Goal: Information Seeking & Learning: Learn about a topic

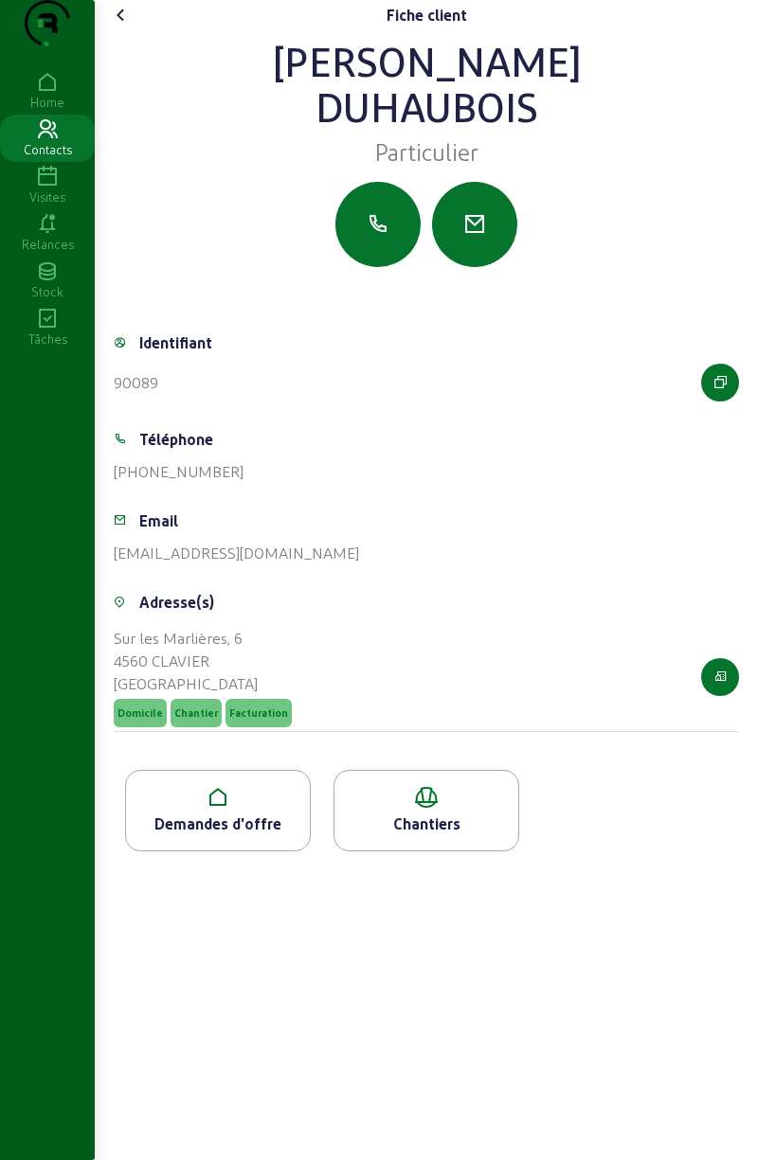
click at [220, 836] on div "Demandes d'offre" at bounding box center [218, 824] width 184 height 23
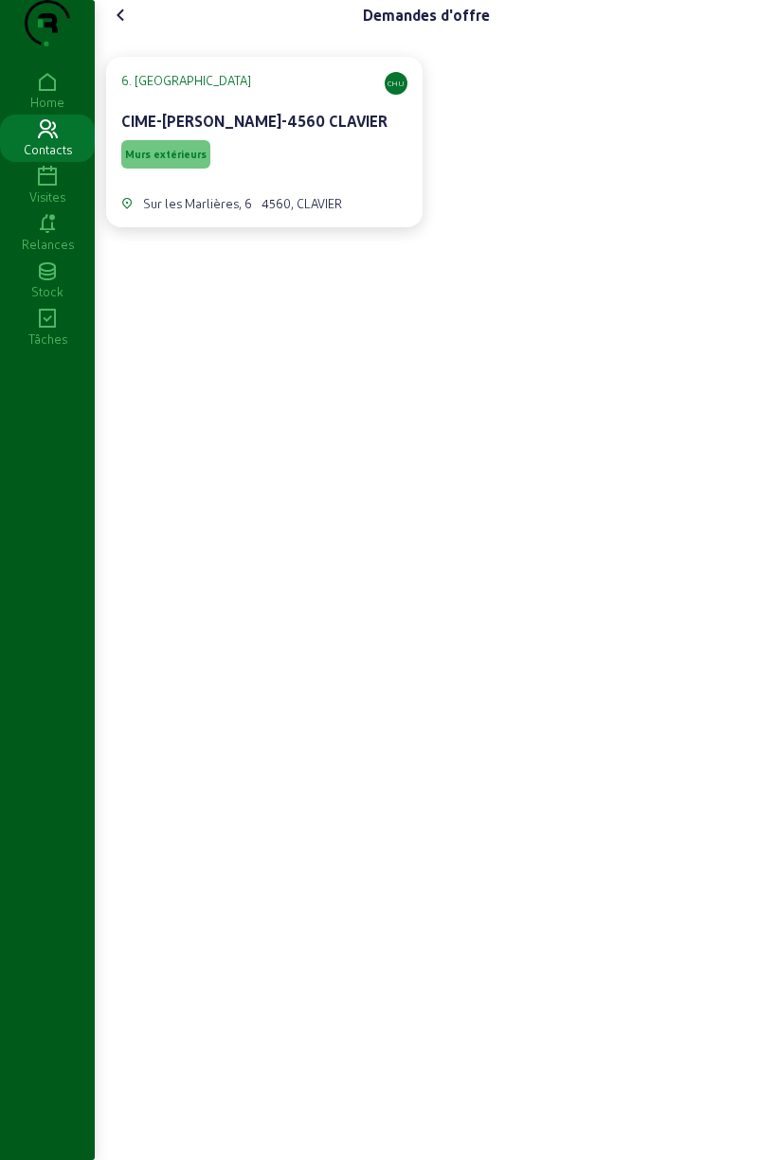
click at [155, 161] on span "Murs extérieurs" at bounding box center [165, 154] width 81 height 13
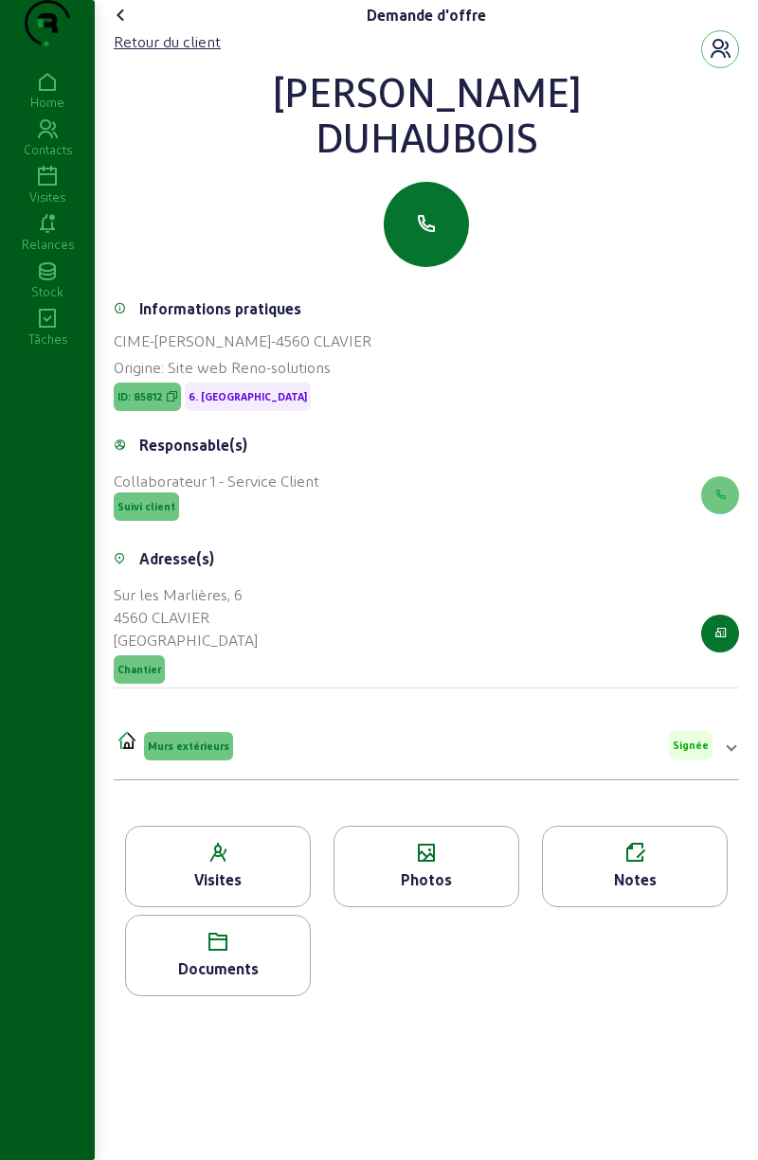
click at [239, 954] on icon at bounding box center [218, 942] width 184 height 23
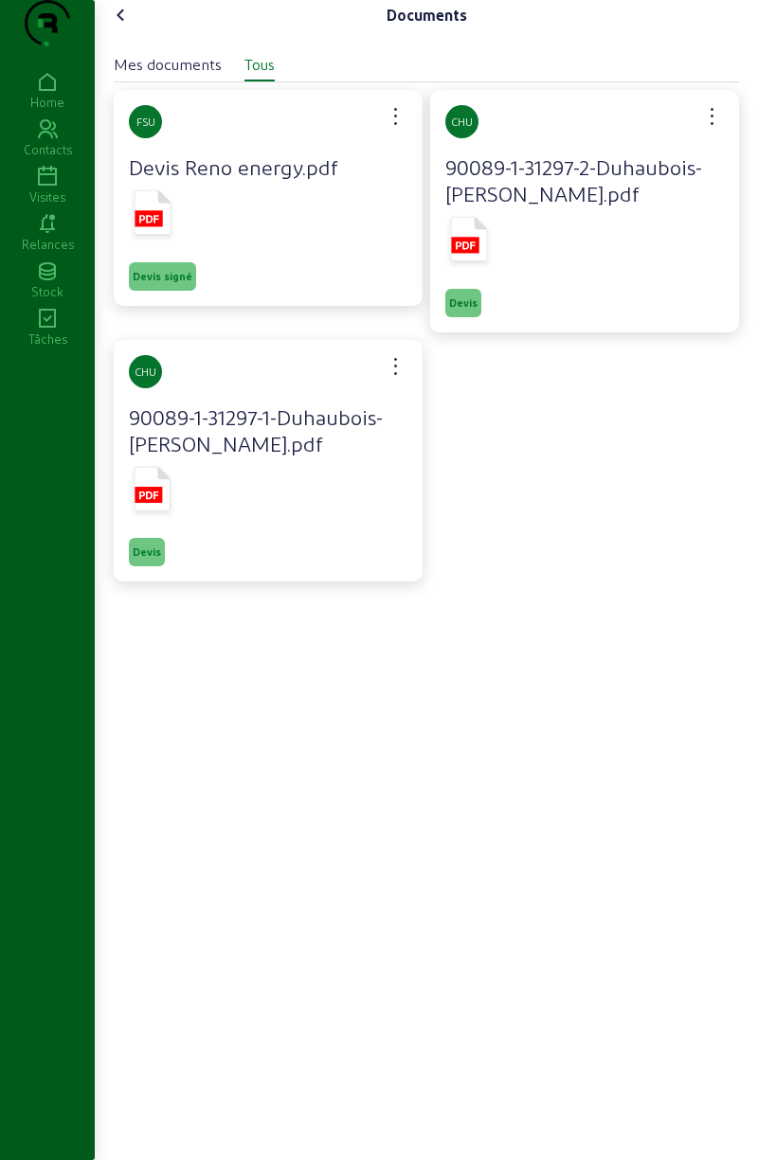
click at [175, 243] on icon at bounding box center [152, 216] width 47 height 56
click at [464, 253] on rect at bounding box center [464, 245] width 27 height 16
click at [158, 499] on icon at bounding box center [149, 496] width 20 height 8
click at [131, 27] on icon at bounding box center [121, 15] width 23 height 23
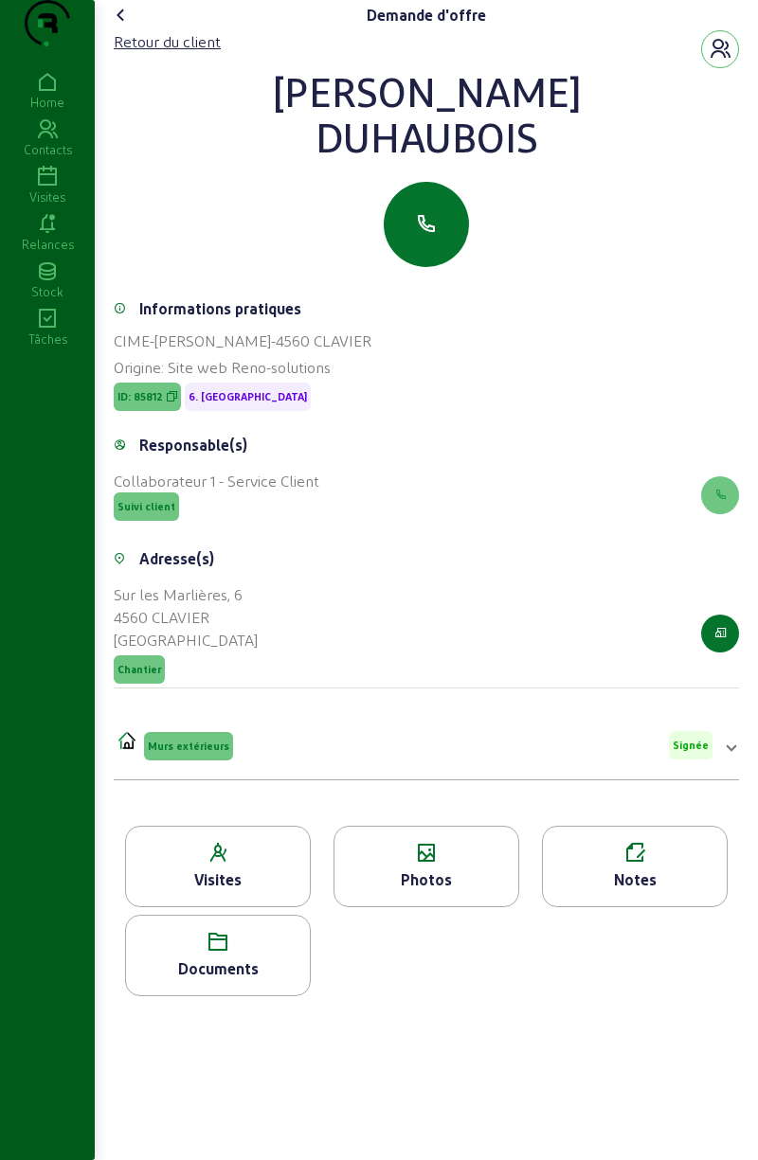
click at [123, 27] on icon at bounding box center [121, 15] width 23 height 23
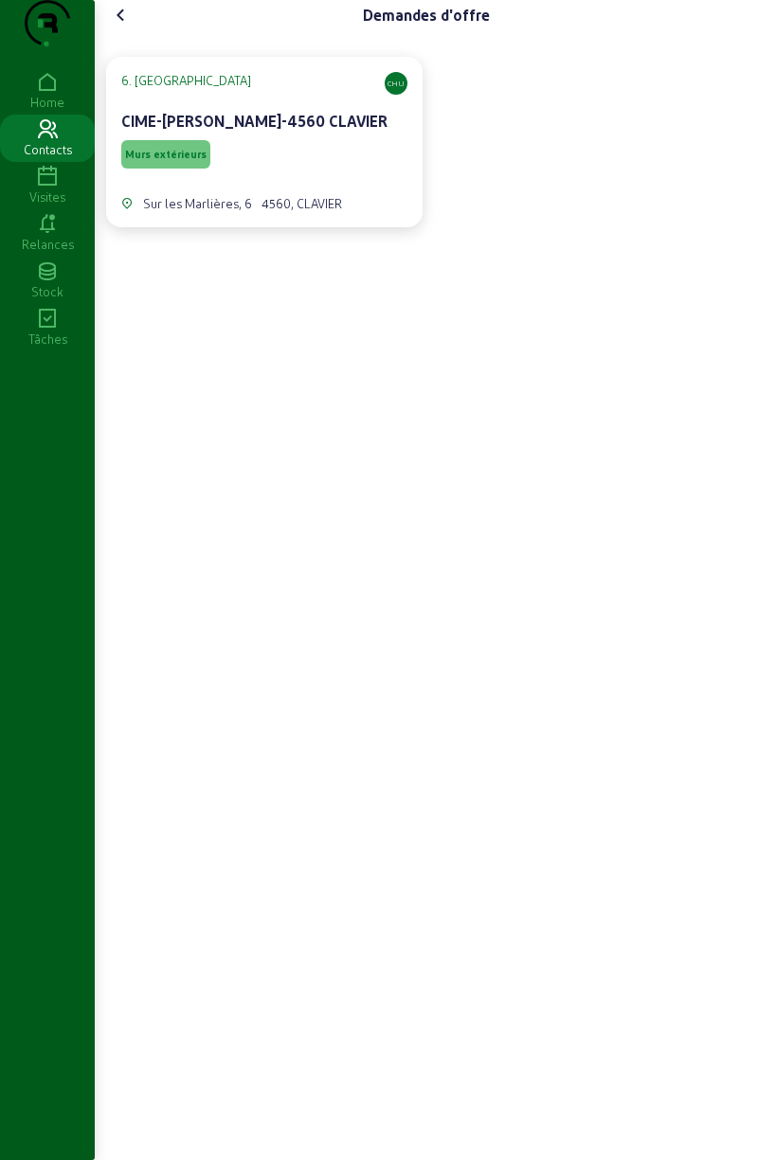
click at [129, 27] on icon at bounding box center [121, 15] width 23 height 23
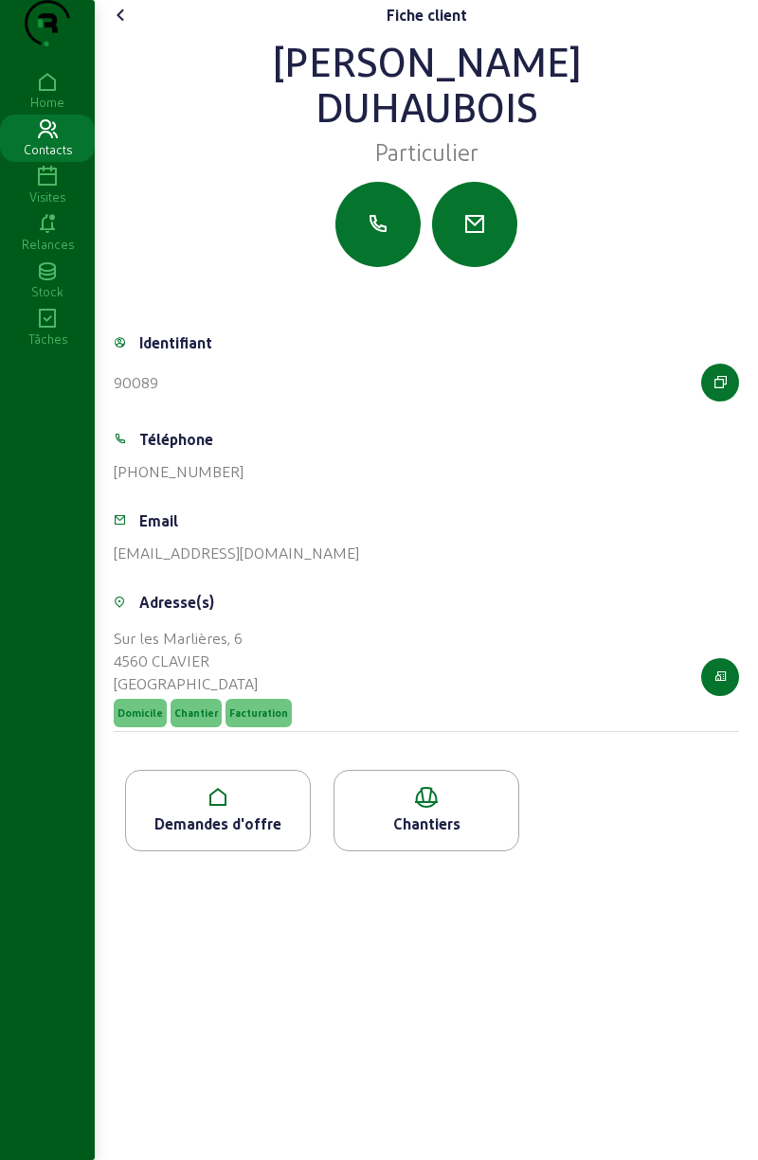
click at [126, 27] on icon at bounding box center [121, 15] width 23 height 23
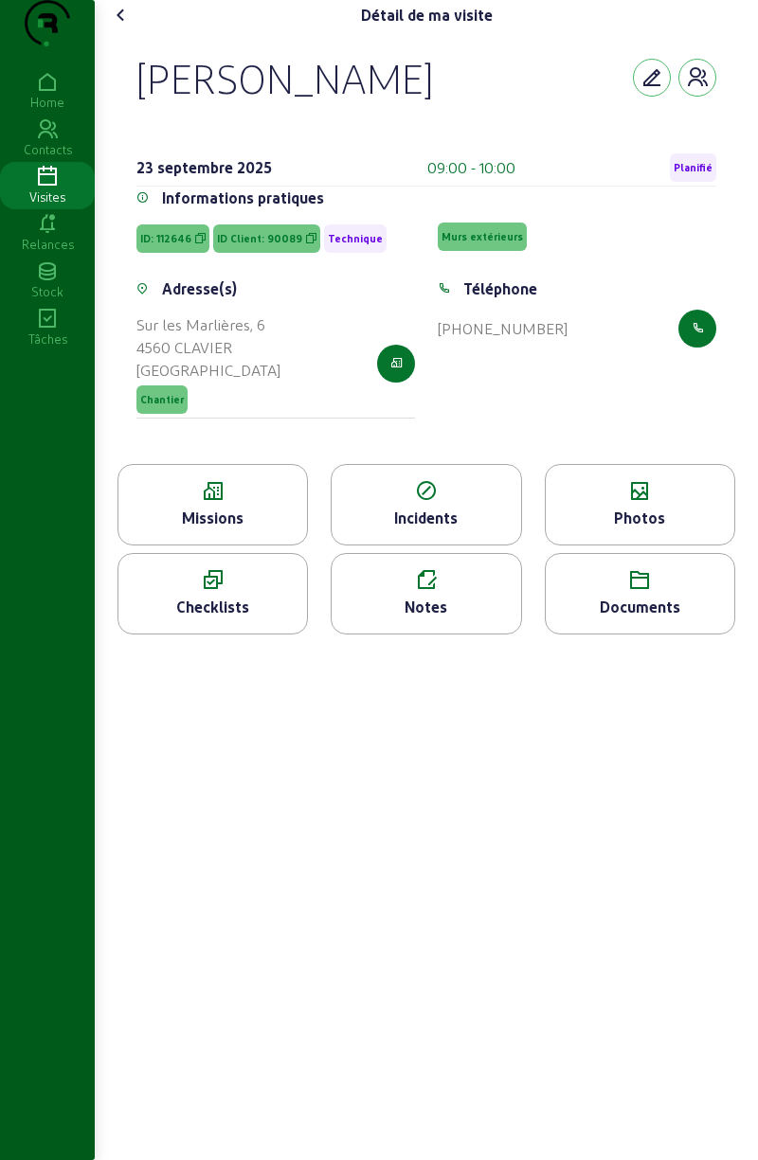
click at [647, 503] on icon at bounding box center [640, 491] width 189 height 23
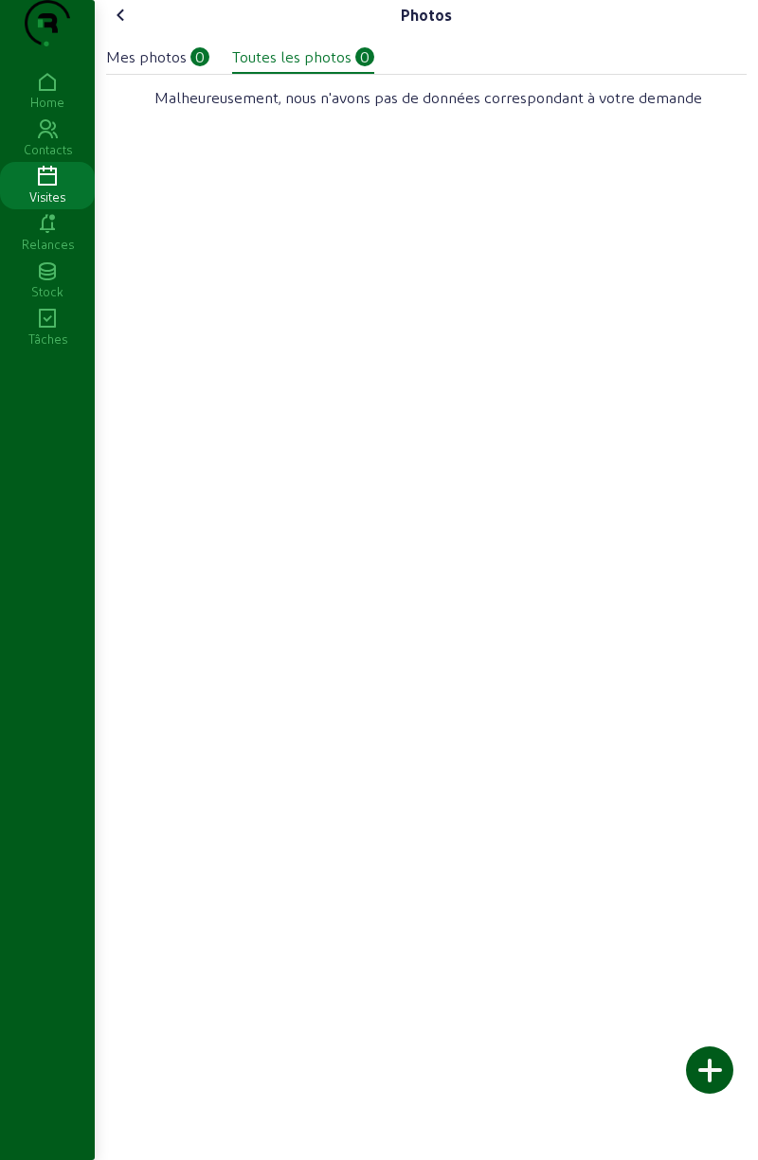
click at [120, 27] on icon at bounding box center [121, 15] width 23 height 23
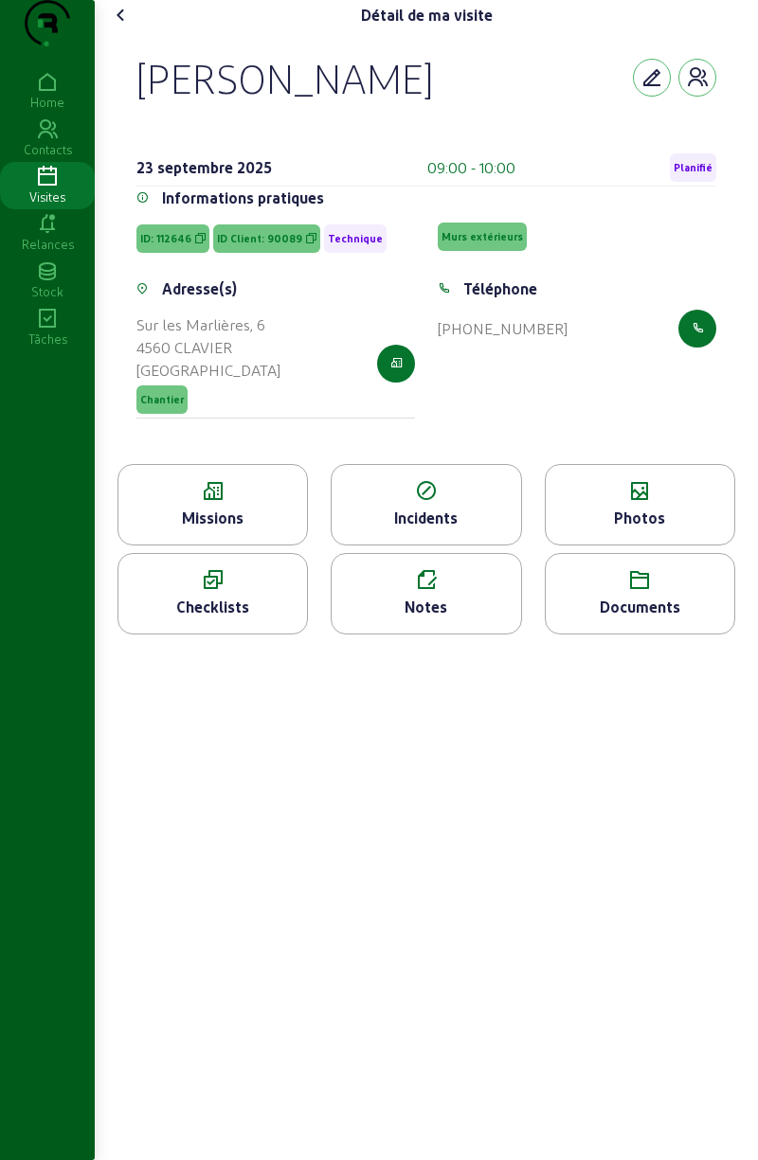
click at [652, 530] on div "Photos" at bounding box center [640, 518] width 189 height 23
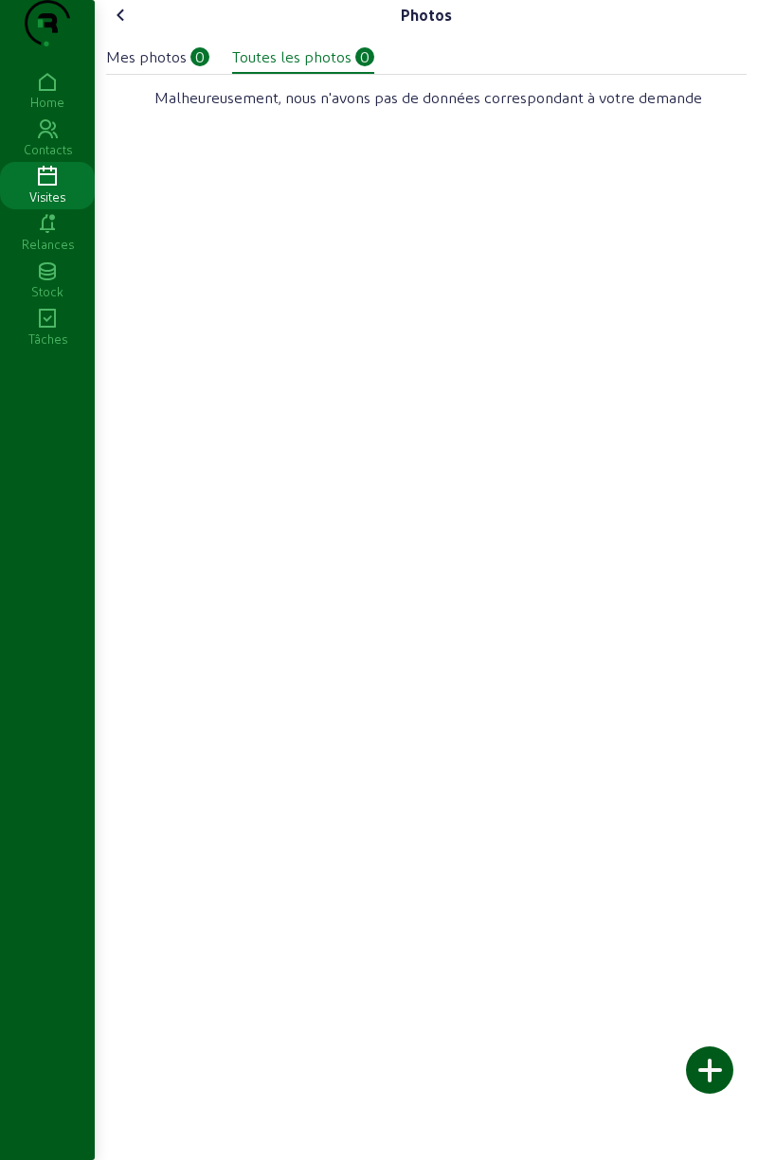
click at [129, 27] on icon at bounding box center [121, 15] width 23 height 23
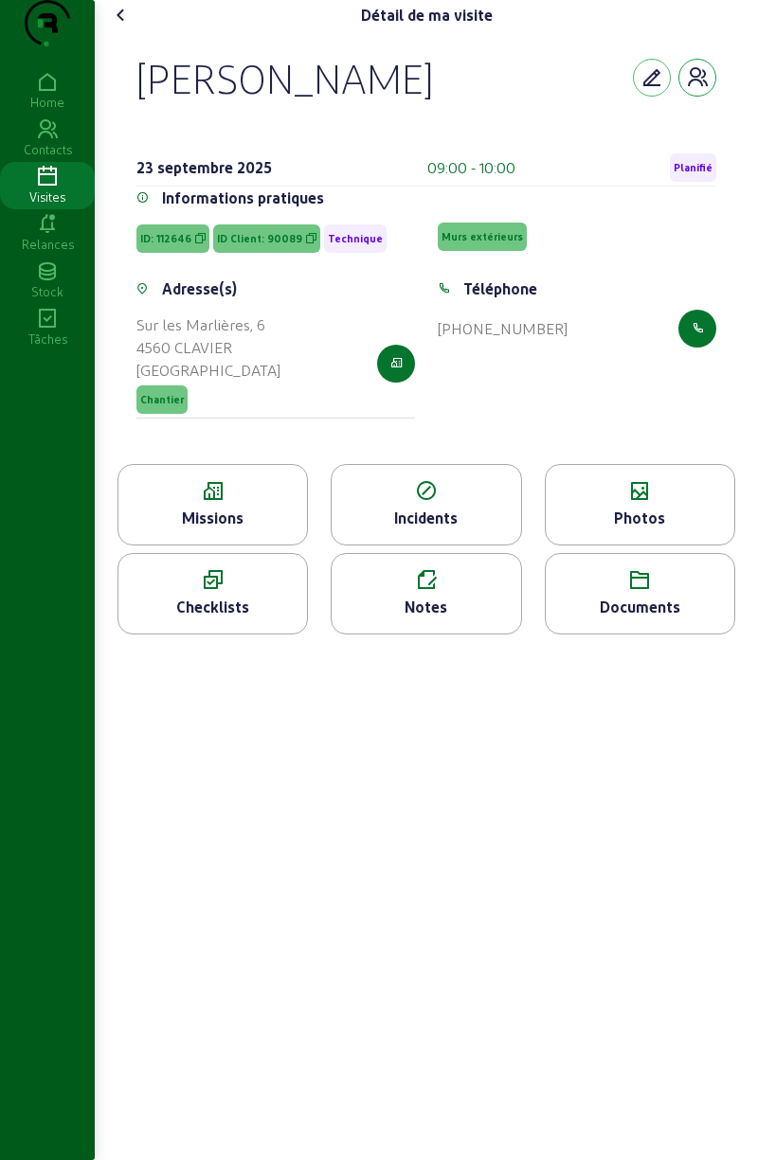
click at [688, 89] on icon "button" at bounding box center [697, 77] width 23 height 23
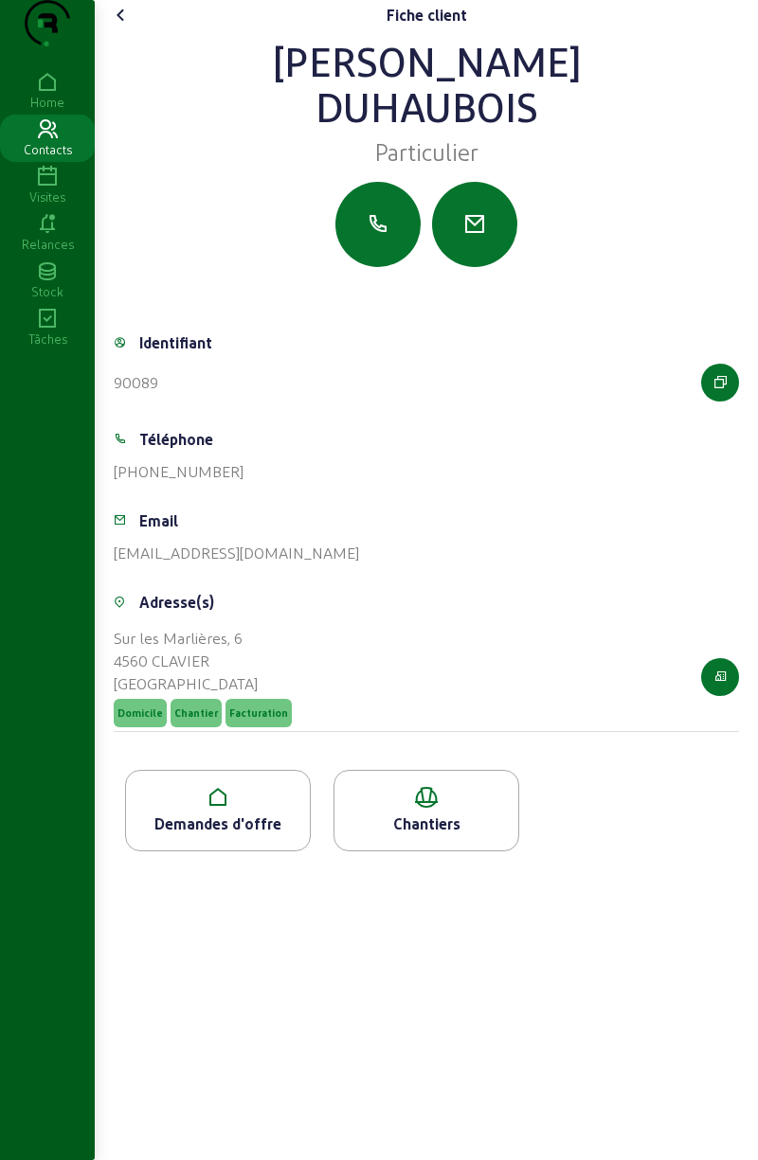
click at [216, 849] on div "Demandes d'offre" at bounding box center [218, 810] width 186 height 81
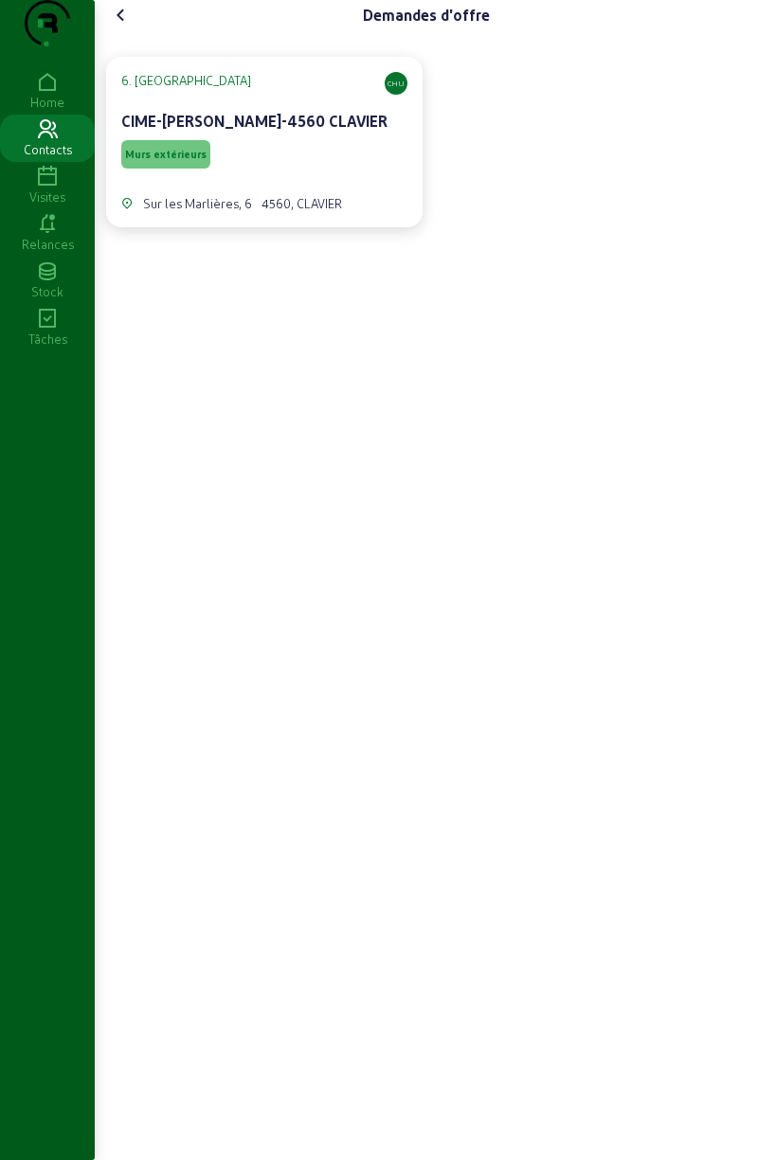
click at [181, 161] on span "Murs extérieurs" at bounding box center [165, 154] width 81 height 13
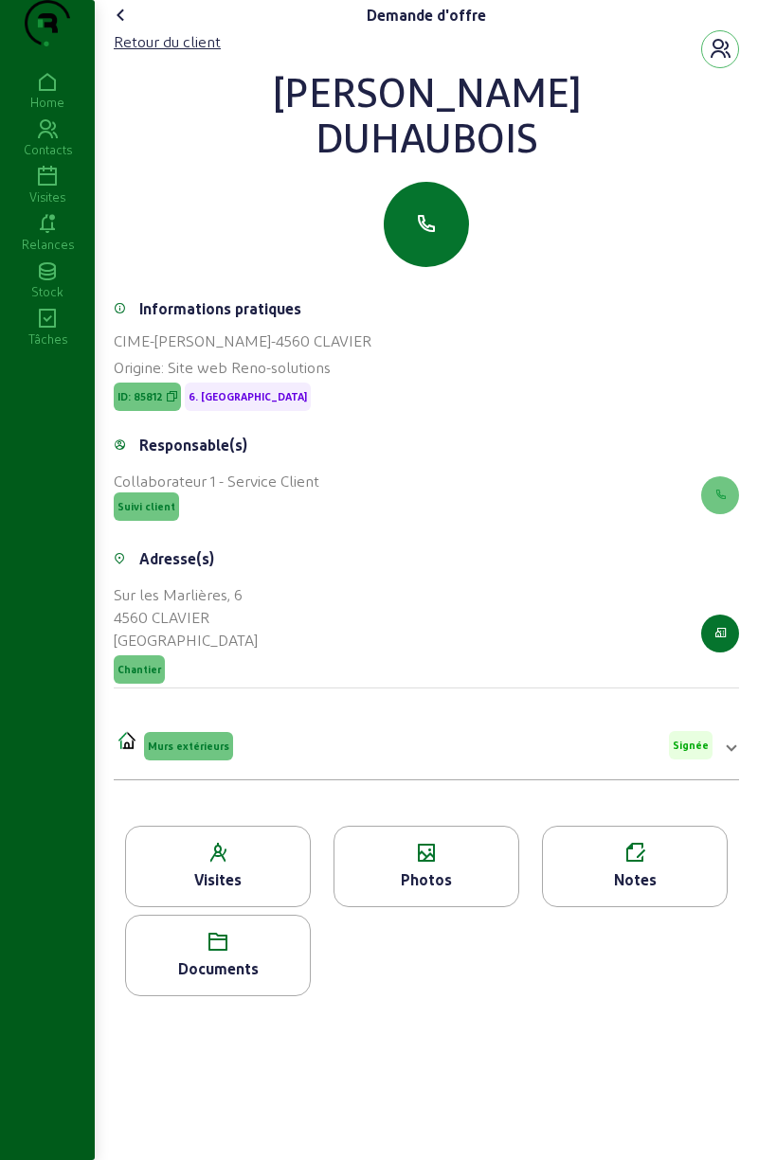
click at [441, 891] on div "Photos" at bounding box center [426, 880] width 184 height 23
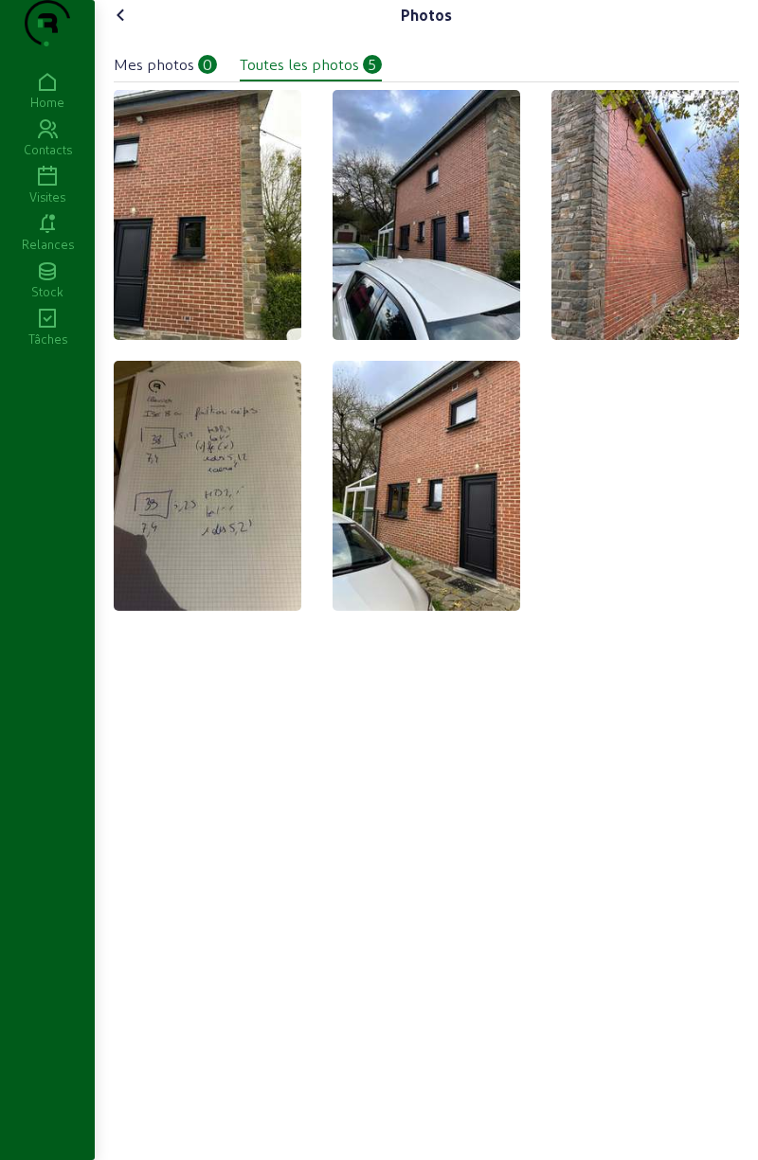
click at [132, 27] on icon at bounding box center [121, 15] width 23 height 23
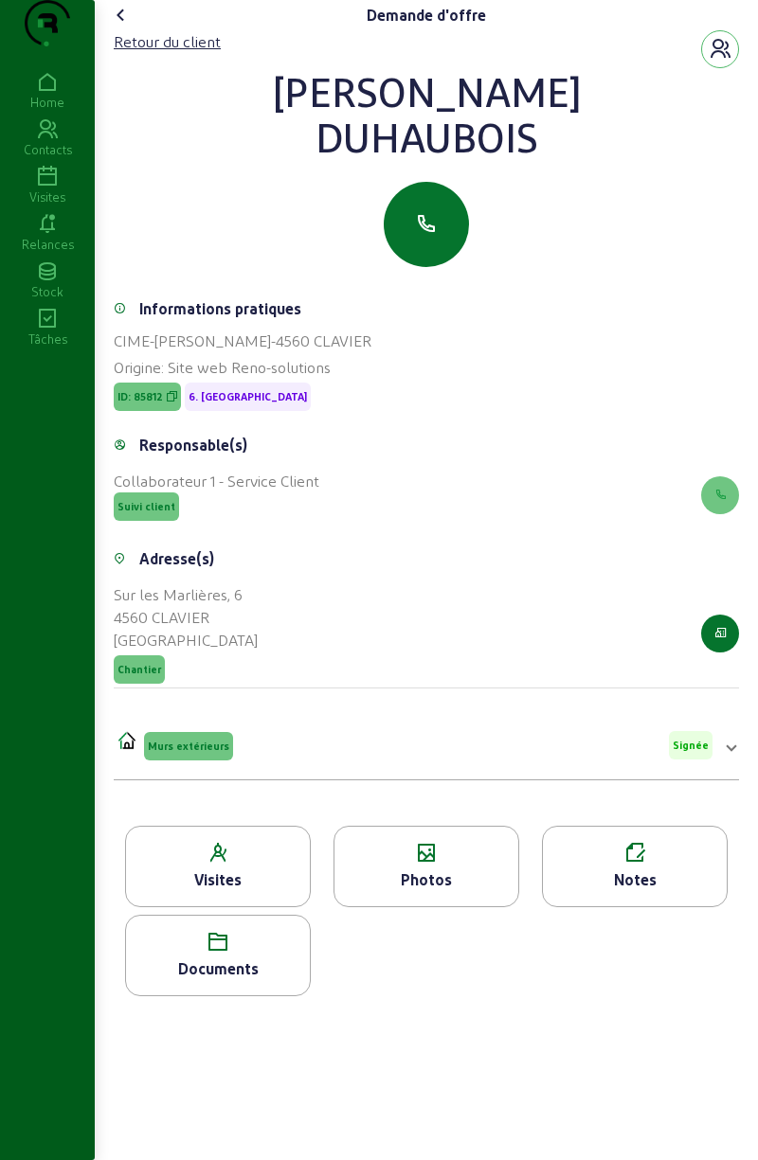
click at [239, 954] on icon at bounding box center [218, 942] width 184 height 23
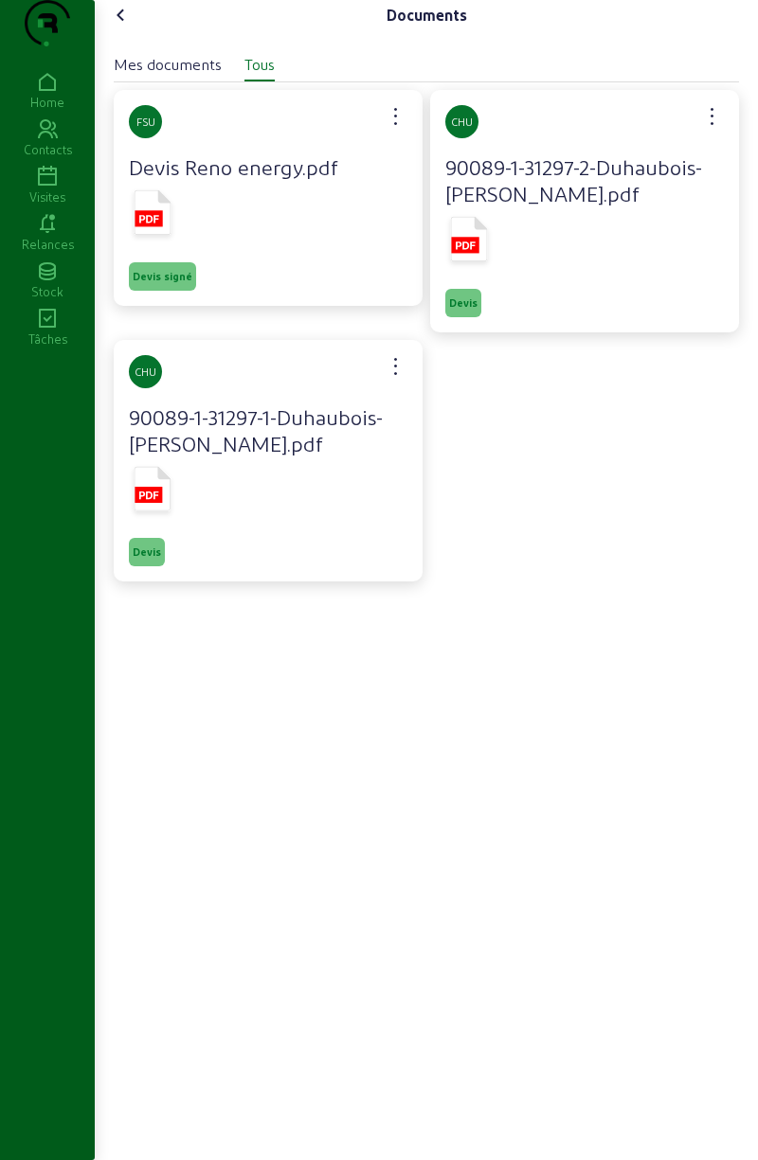
click at [167, 235] on icon at bounding box center [153, 212] width 37 height 45
click at [133, 27] on icon at bounding box center [121, 15] width 23 height 23
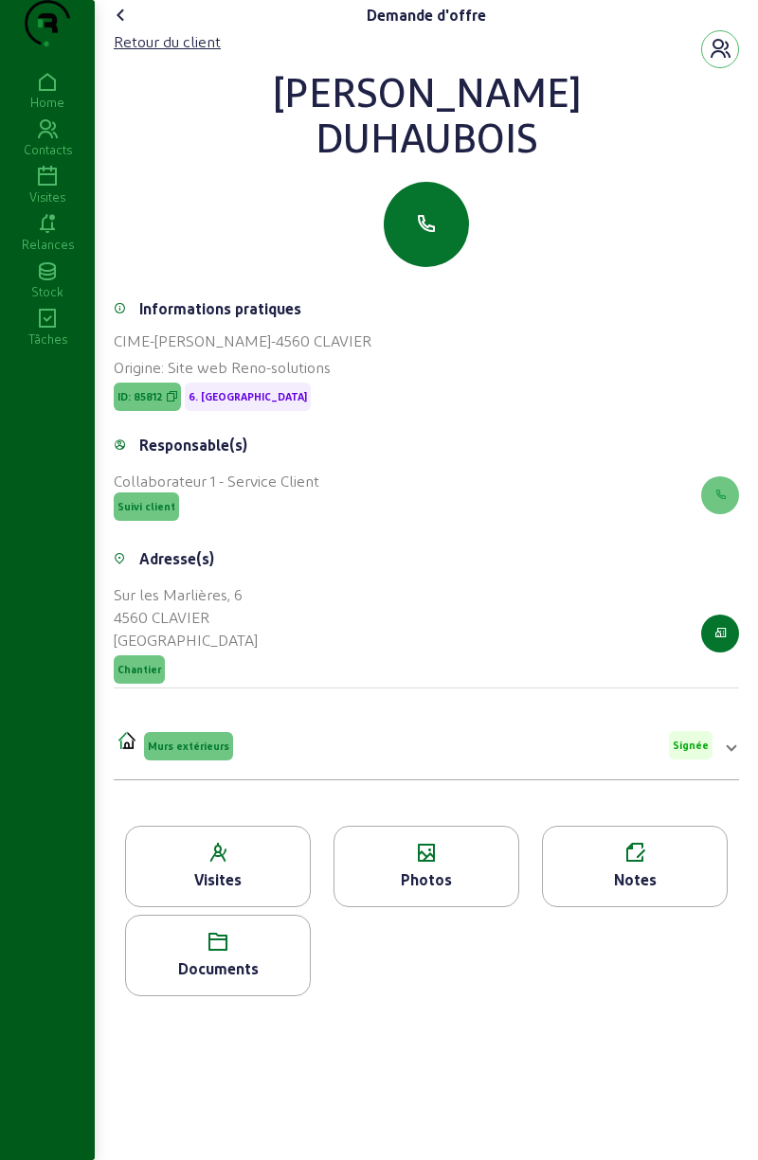
click at [57, 206] on div "Visites" at bounding box center [47, 197] width 95 height 17
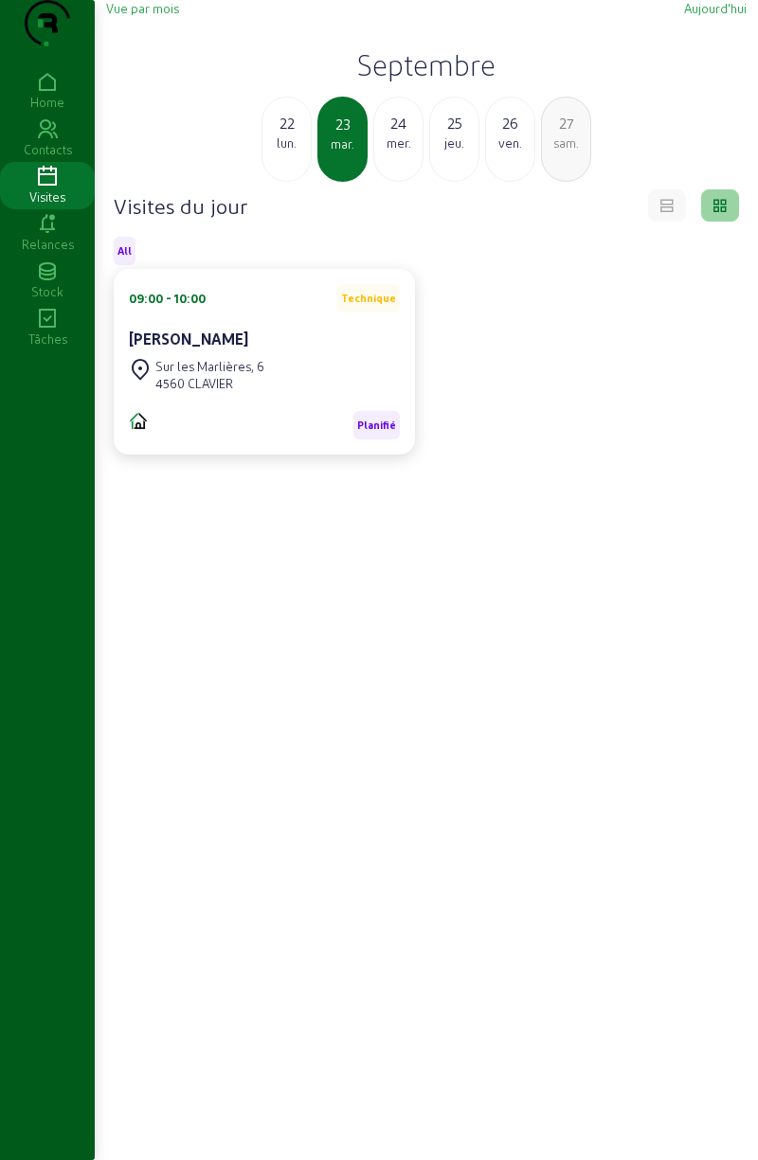
click at [149, 15] on span "Vue par mois" at bounding box center [142, 8] width 73 height 14
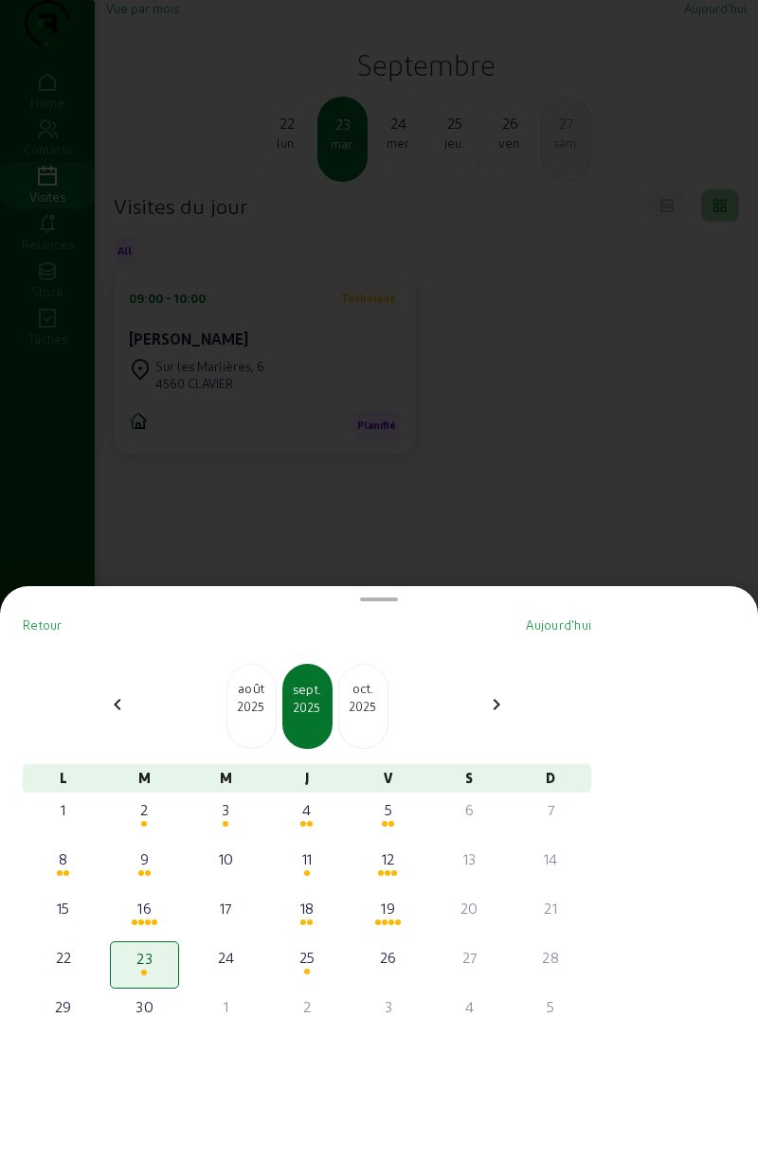
click at [140, 711] on div "chevron_left" at bounding box center [117, 706] width 45 height 27
click at [163, 872] on div at bounding box center [145, 874] width 66 height 7
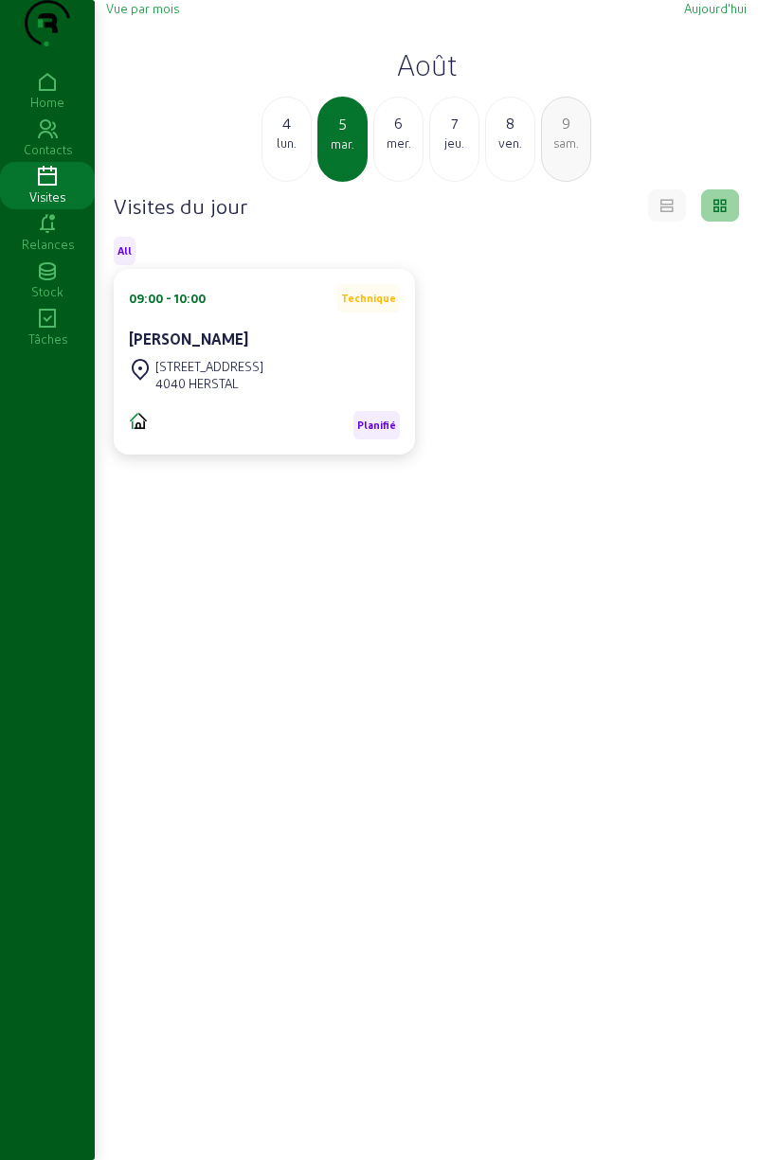
click at [604, 622] on div "Visites du jour All 09:00 - 10:00 Technique [PERSON_NAME] [STREET_ADDRESS]" at bounding box center [426, 714] width 625 height 1051
click at [402, 152] on div "mer." at bounding box center [398, 143] width 48 height 17
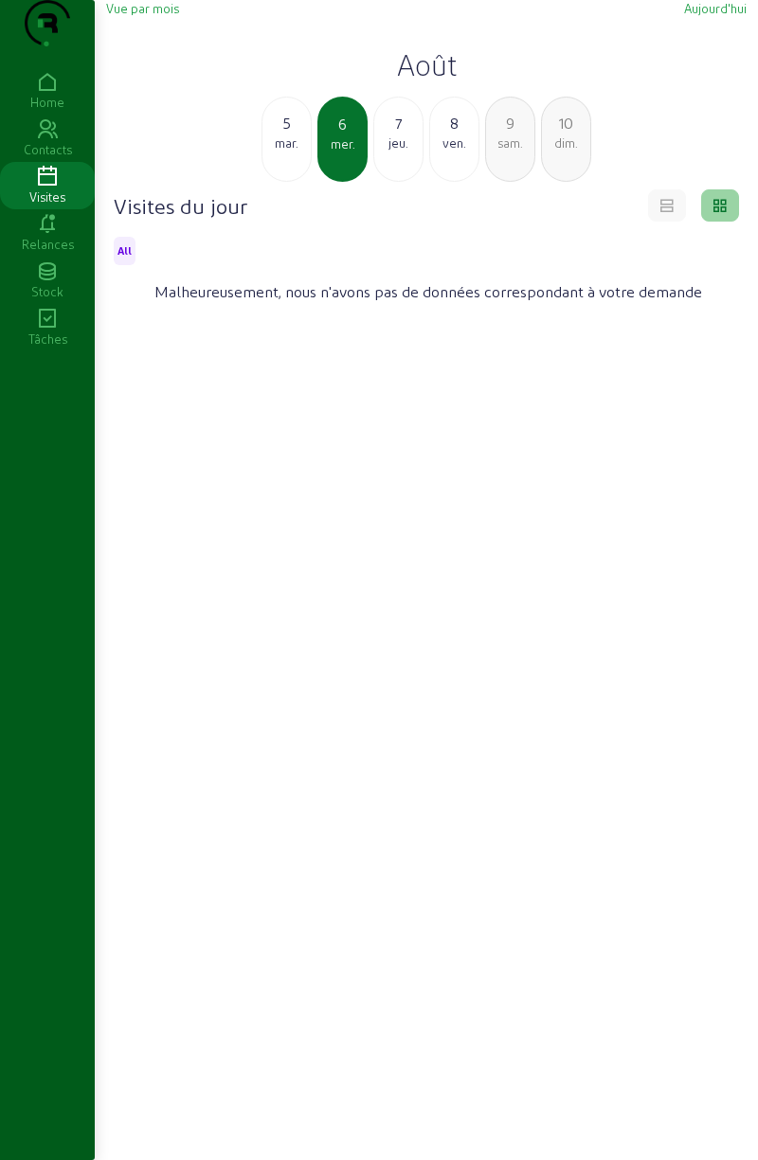
click at [398, 152] on div "jeu." at bounding box center [398, 143] width 48 height 17
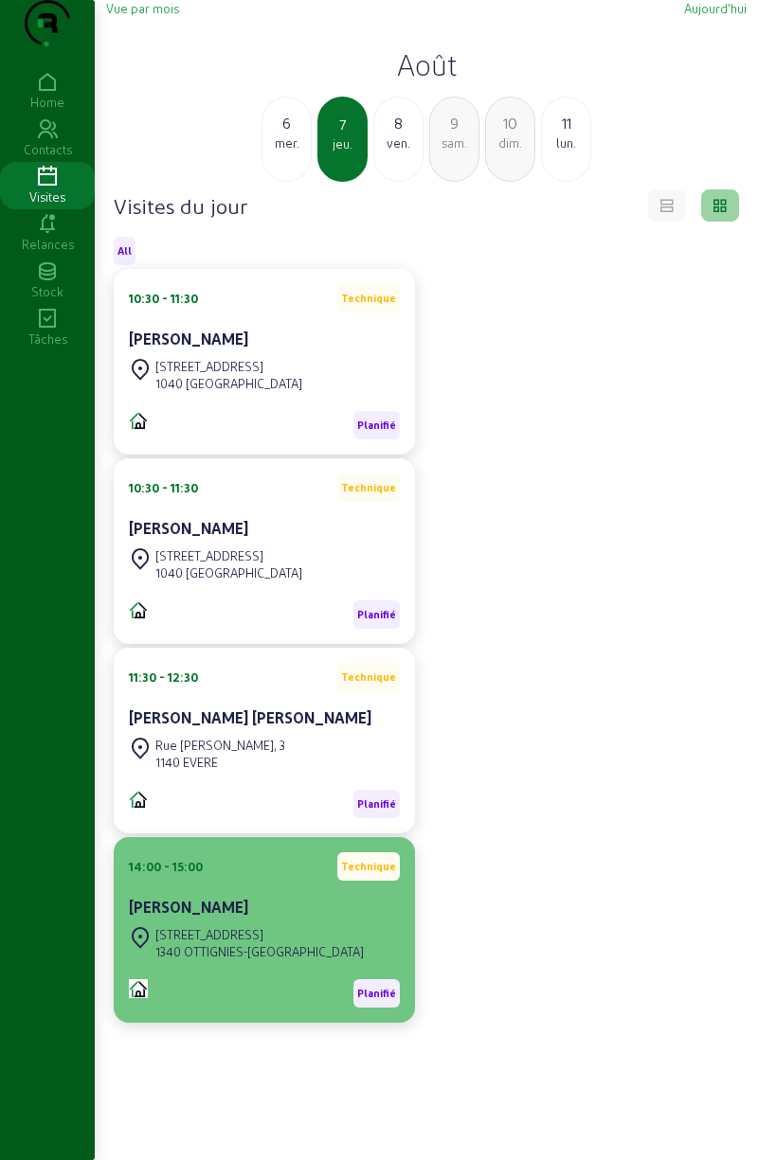
click at [244, 944] on div "[STREET_ADDRESS]" at bounding box center [259, 934] width 208 height 17
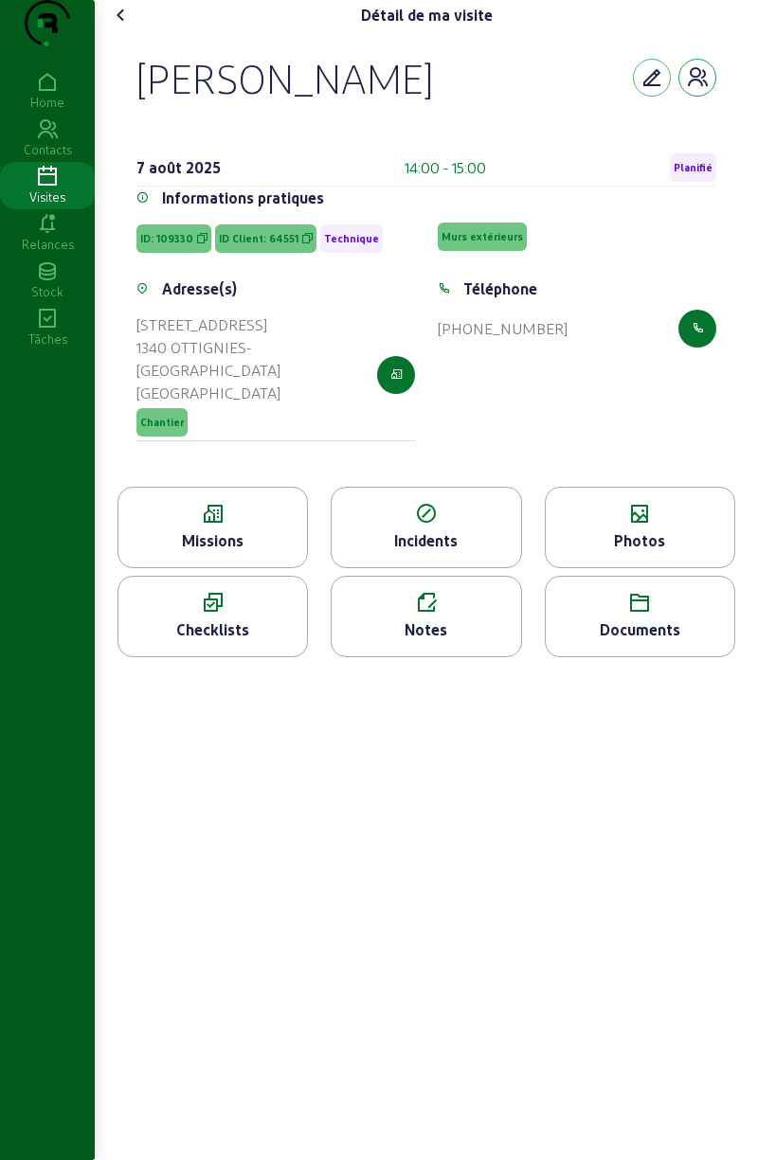
click at [691, 89] on icon "button" at bounding box center [697, 77] width 23 height 23
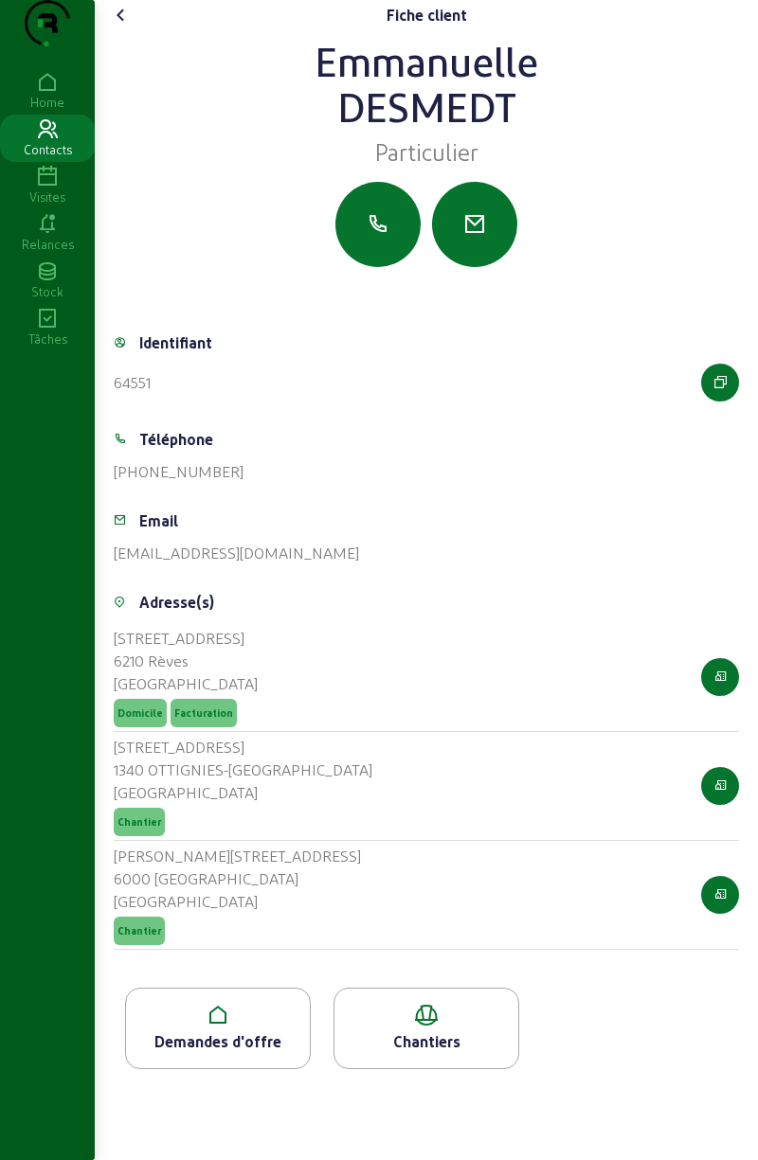
click at [235, 1053] on div "Demandes d'offre" at bounding box center [218, 1042] width 184 height 23
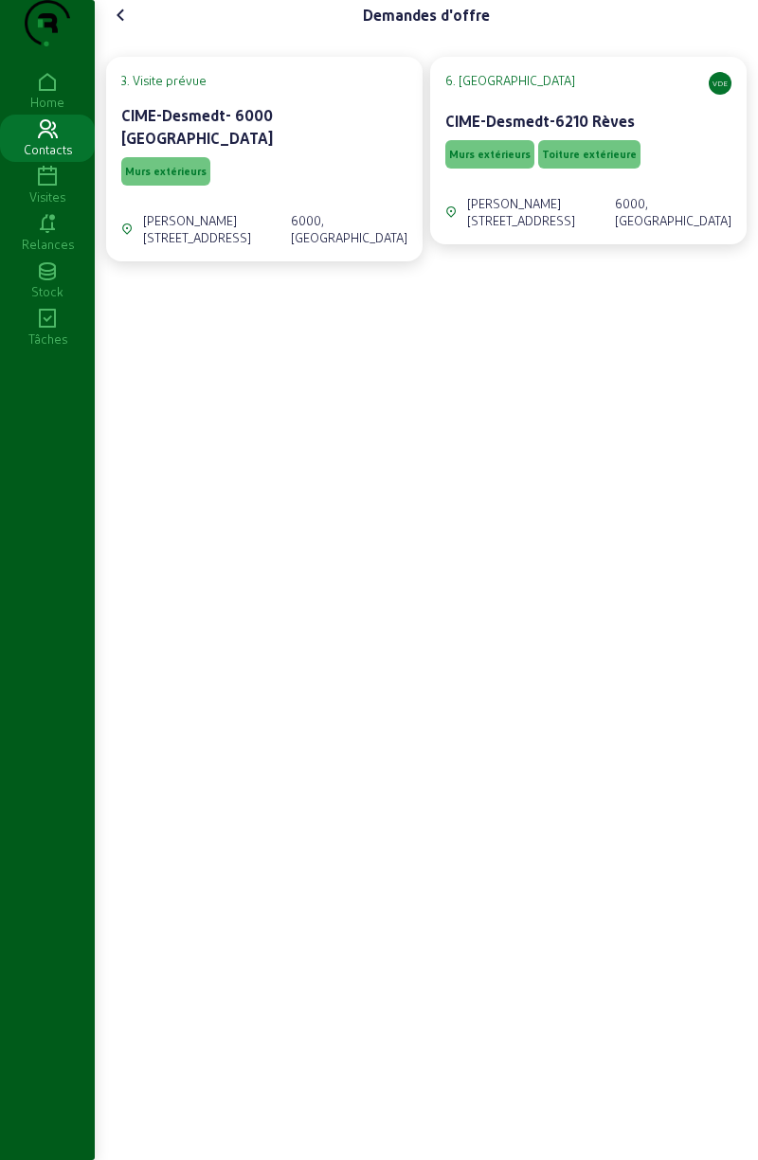
click at [188, 178] on span "Murs extérieurs" at bounding box center [165, 171] width 89 height 28
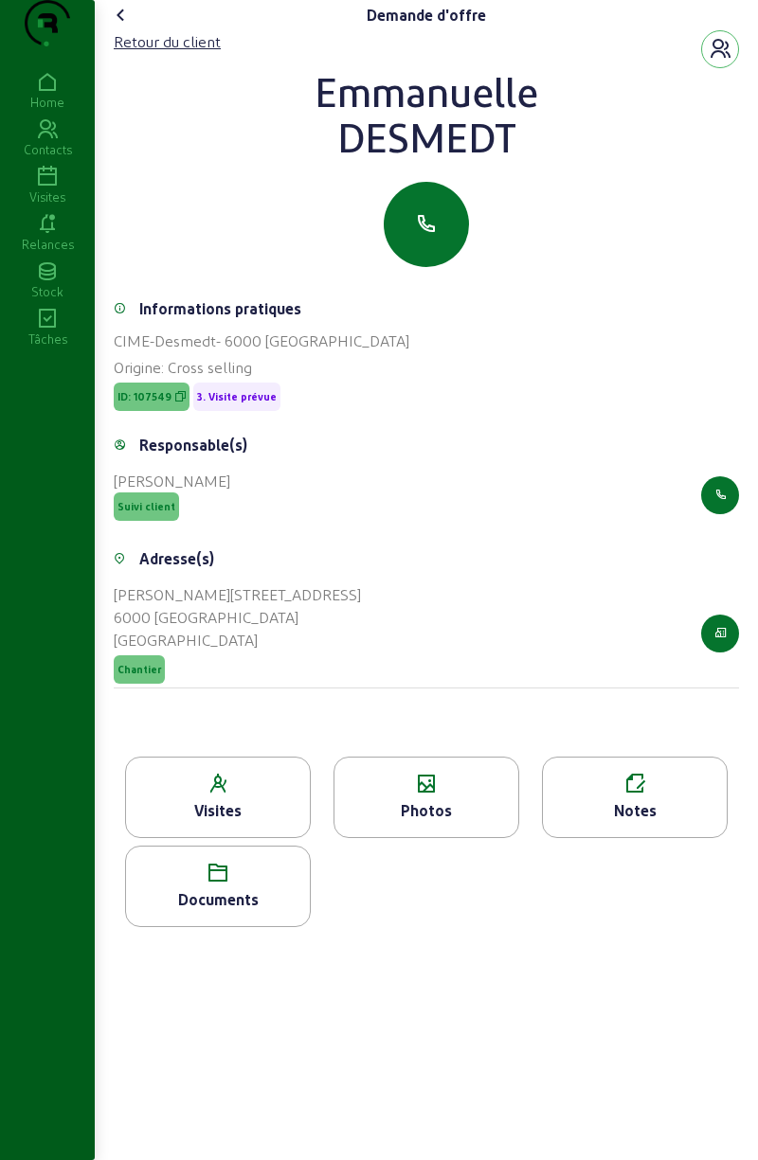
click at [436, 836] on div "Photos" at bounding box center [426, 797] width 186 height 81
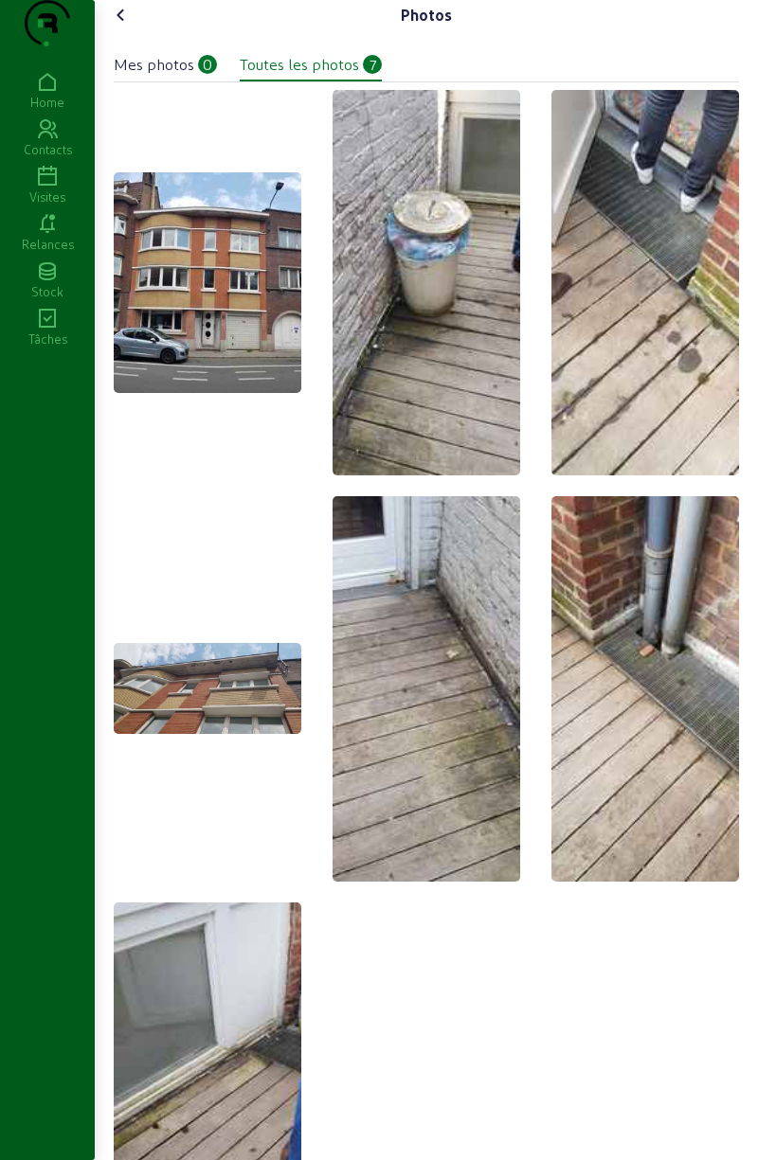
click at [239, 338] on img at bounding box center [208, 282] width 188 height 221
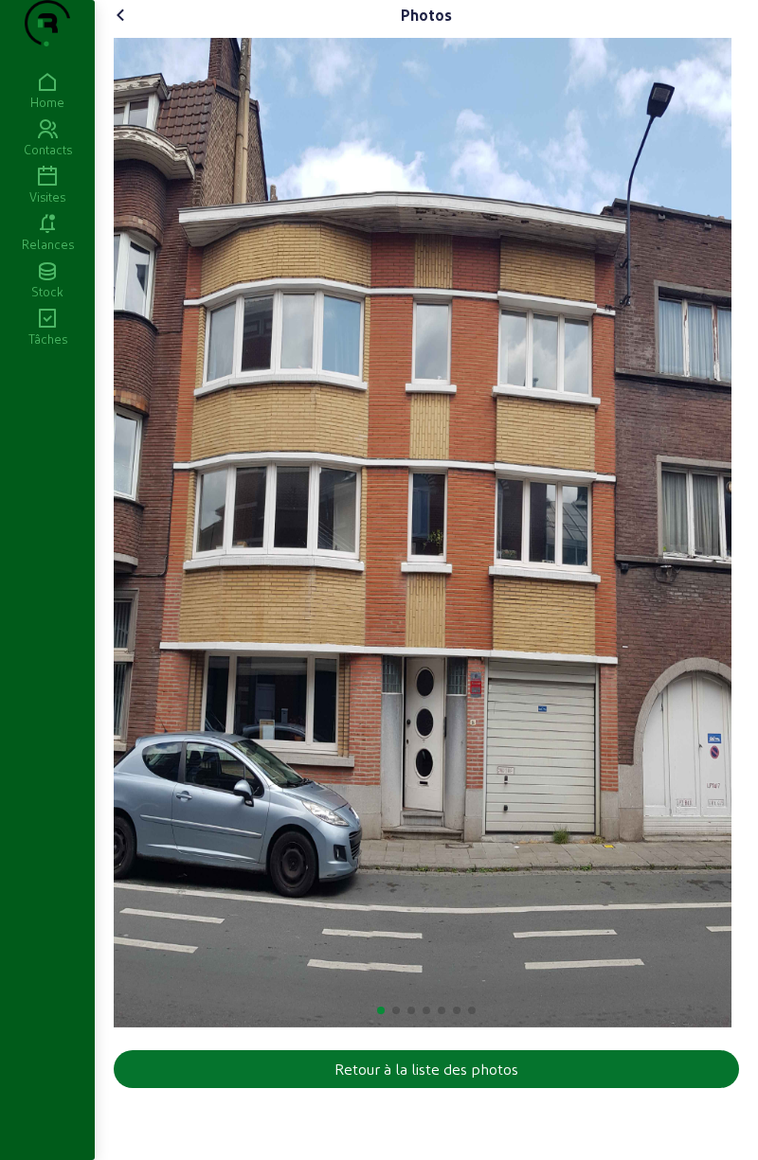
click at [133, 27] on icon at bounding box center [121, 15] width 23 height 23
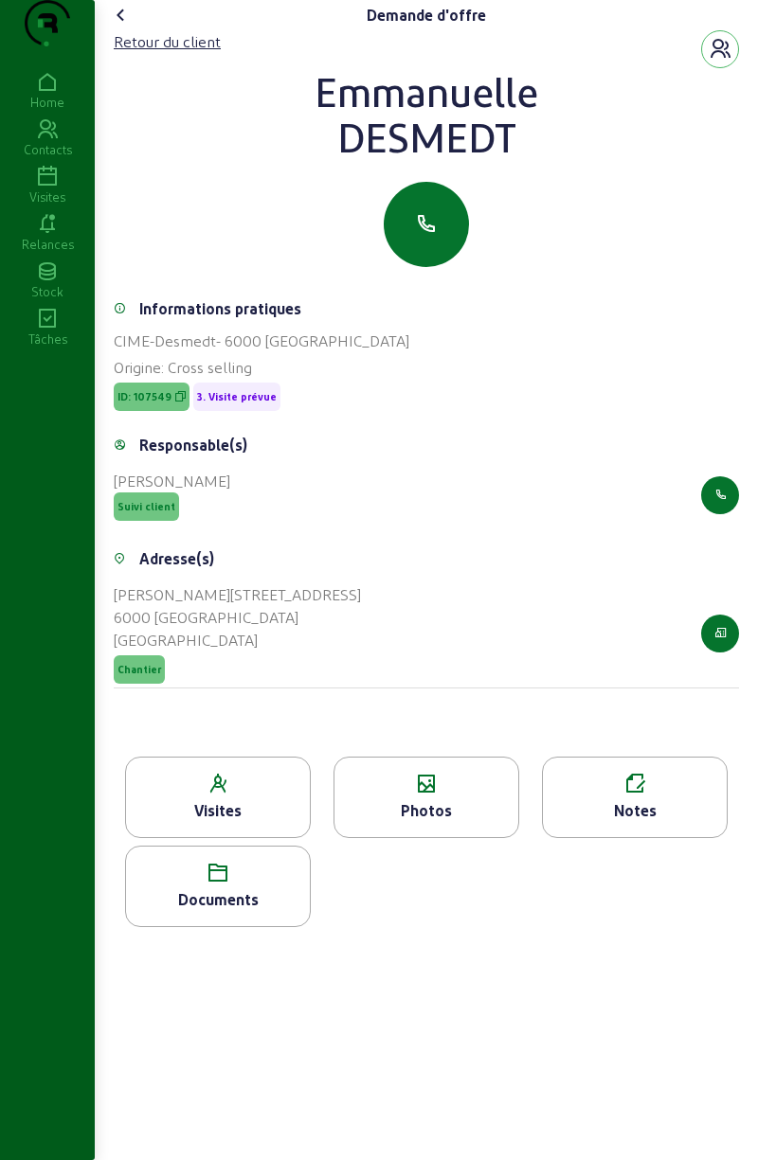
click at [112, 30] on cam-font-icon at bounding box center [121, 15] width 30 height 30
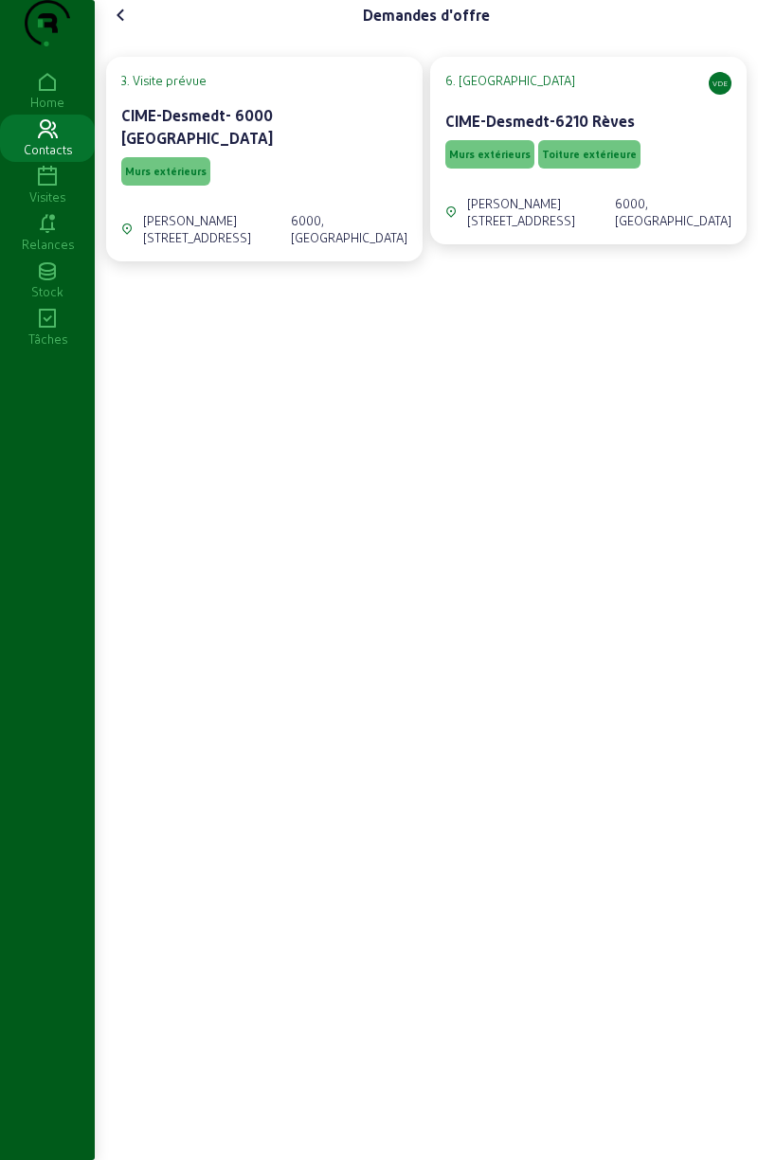
click at [482, 169] on span "Murs extérieurs" at bounding box center [489, 154] width 89 height 28
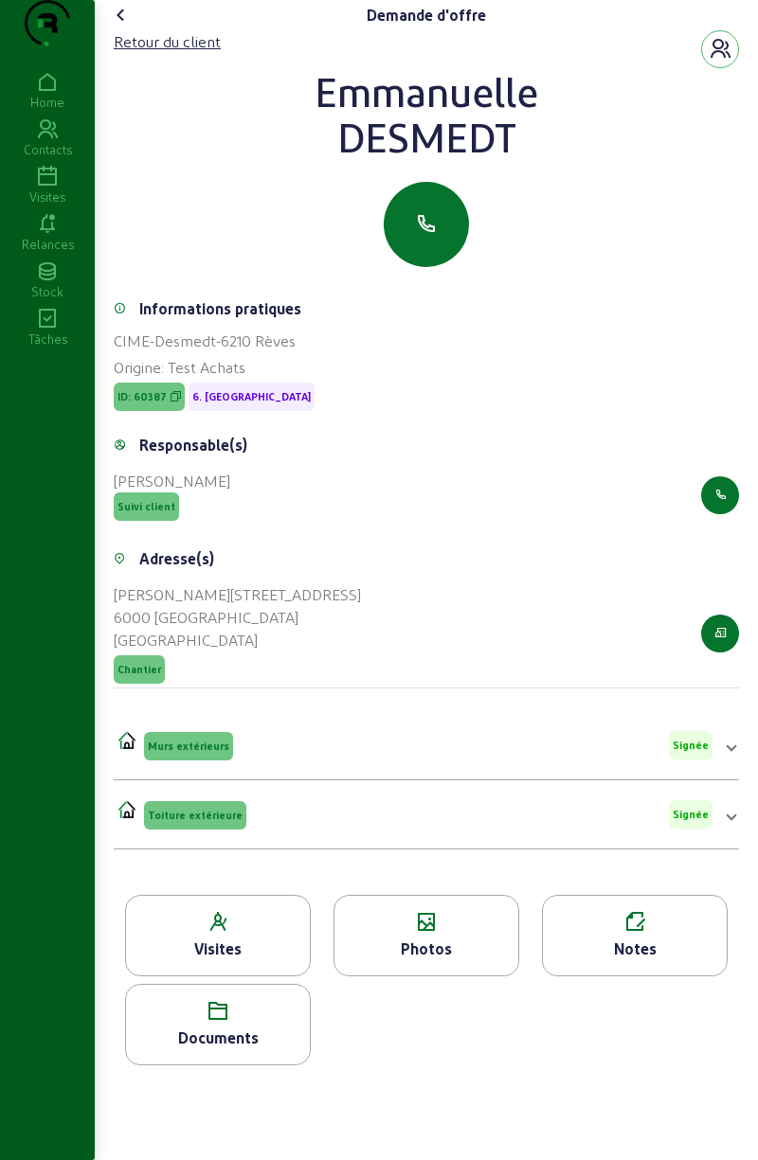
click at [430, 961] on div "Photos" at bounding box center [426, 949] width 184 height 23
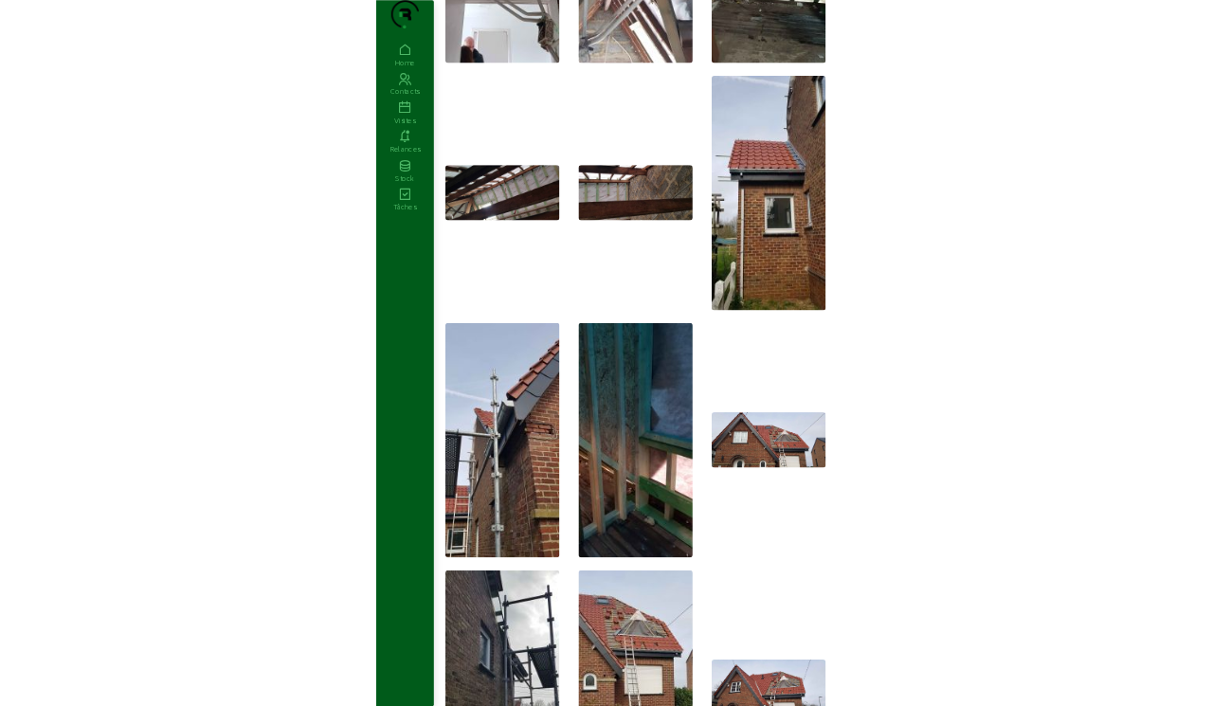
scroll to position [3351, 0]
